Goal: Find specific page/section: Find specific page/section

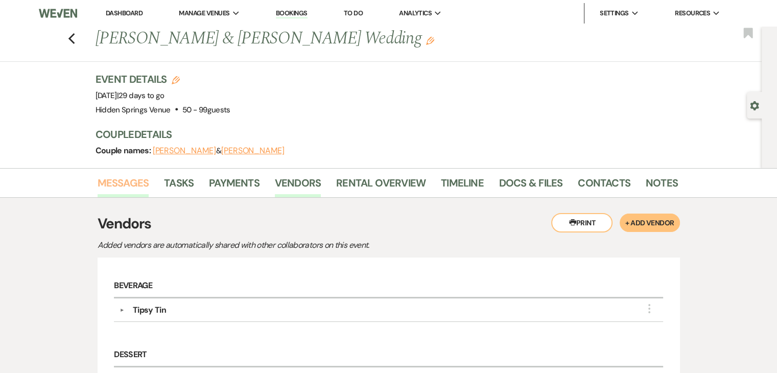
click at [127, 178] on link "Messages" at bounding box center [124, 186] width 52 height 22
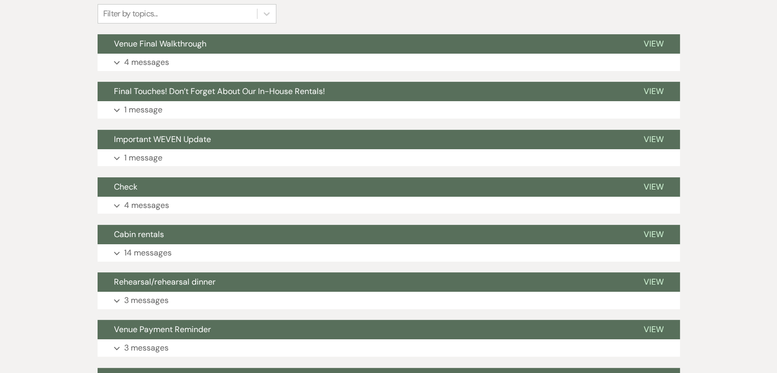
scroll to position [258, 0]
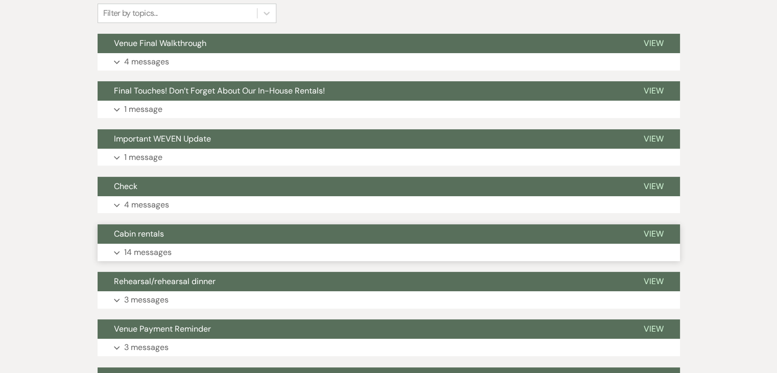
click at [244, 249] on button "Expand 14 messages" at bounding box center [389, 252] width 583 height 17
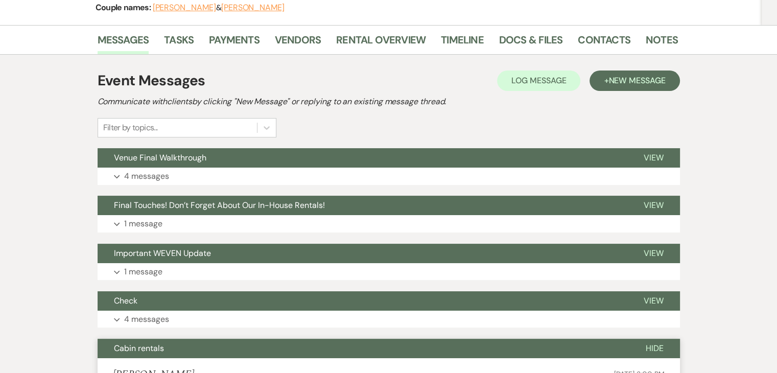
scroll to position [0, 0]
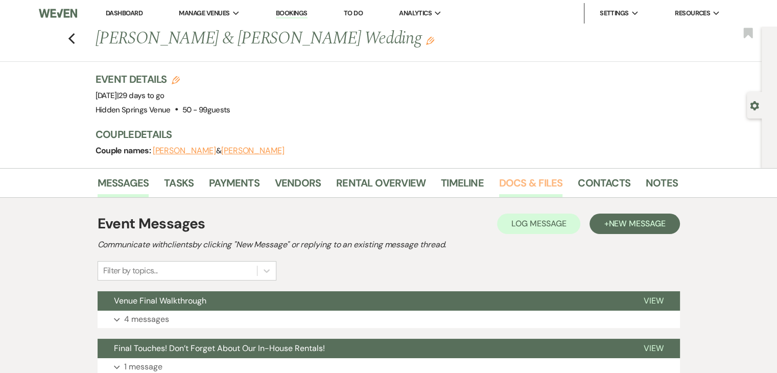
click at [531, 177] on link "Docs & Files" at bounding box center [530, 186] width 63 height 22
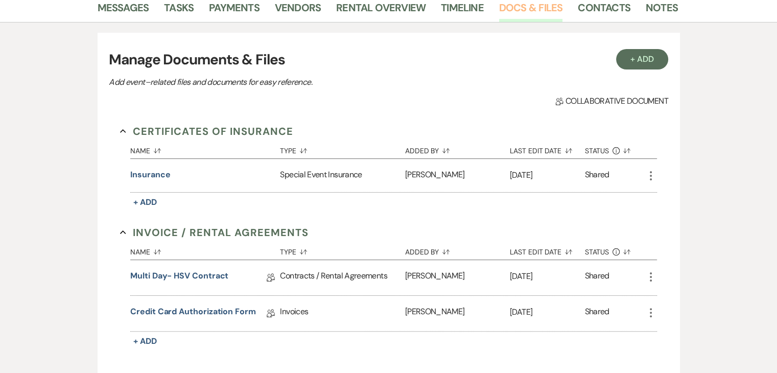
scroll to position [176, 0]
click at [237, 314] on link "Credit Card Authorization Form" at bounding box center [193, 313] width 126 height 16
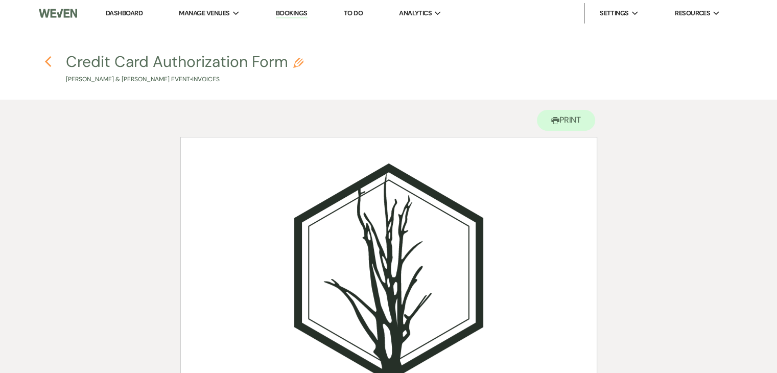
click at [51, 59] on icon "Previous" at bounding box center [48, 62] width 8 height 12
